Goal: Transaction & Acquisition: Subscribe to service/newsletter

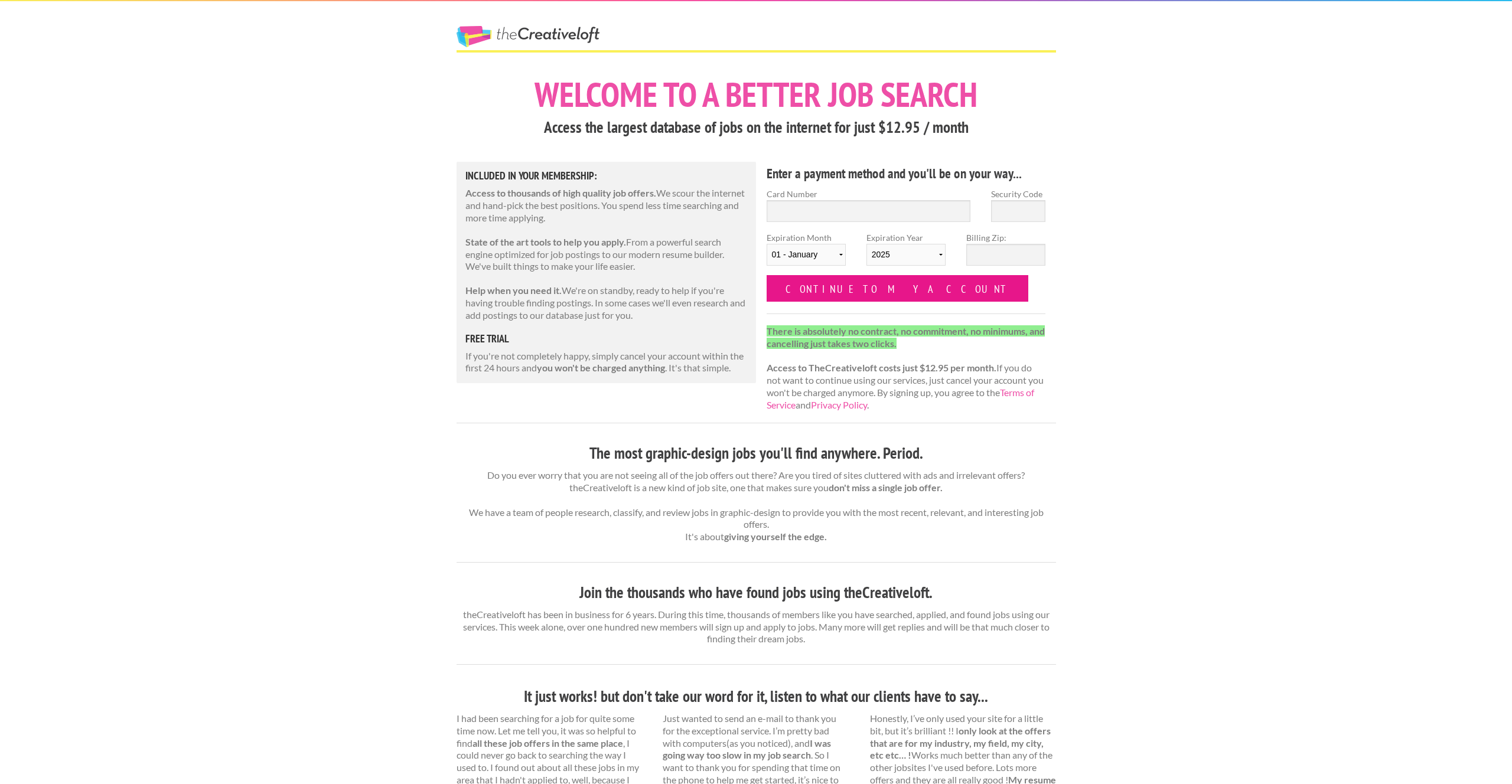
drag, startPoint x: 830, startPoint y: 276, endPoint x: 736, endPoint y: 273, distance: 94.0
click at [736, 274] on div "Welcome to a better job search Access the largest database of jobs on the inter…" at bounding box center [756, 652] width 621 height 1155
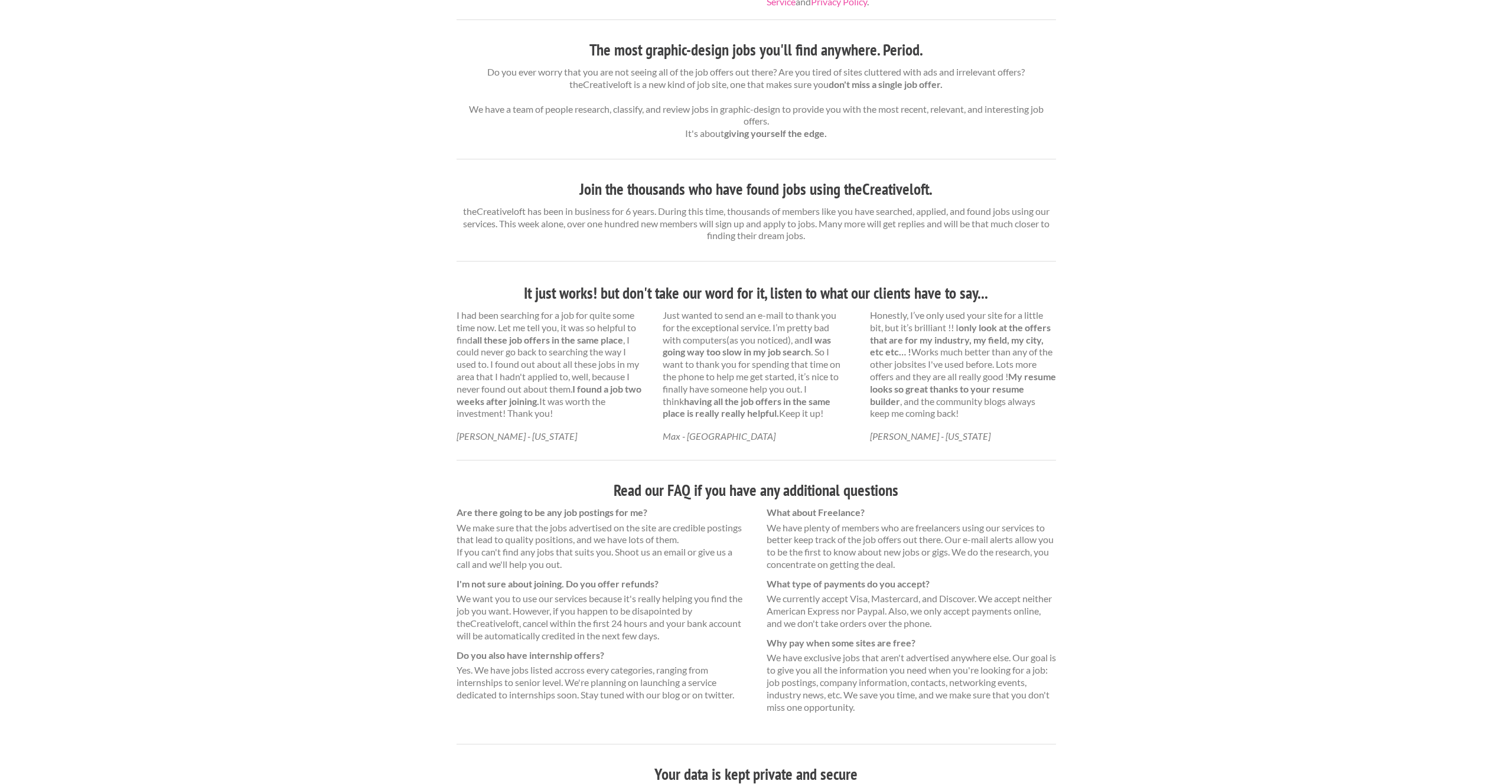
scroll to position [446, 0]
